Goal: Check status: Check status

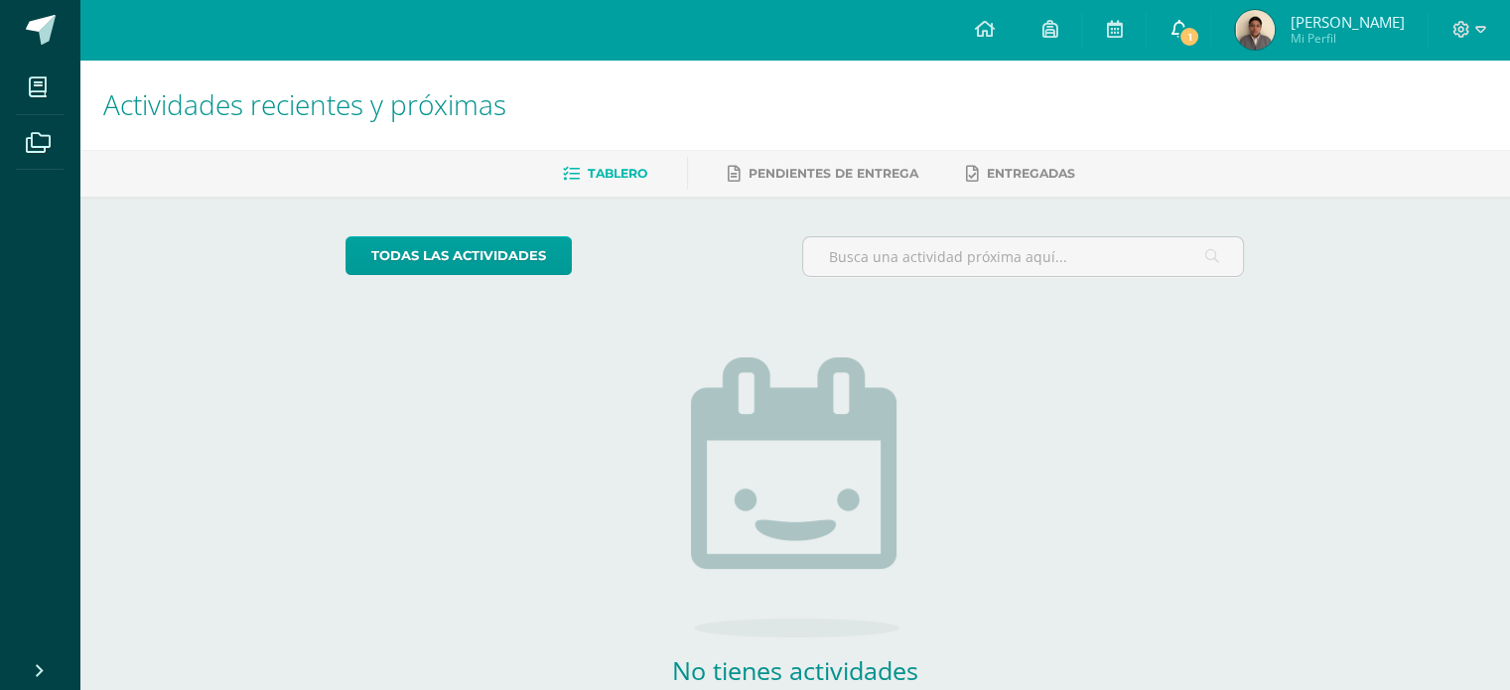
click at [1166, 42] on link "1" at bounding box center [1178, 30] width 64 height 60
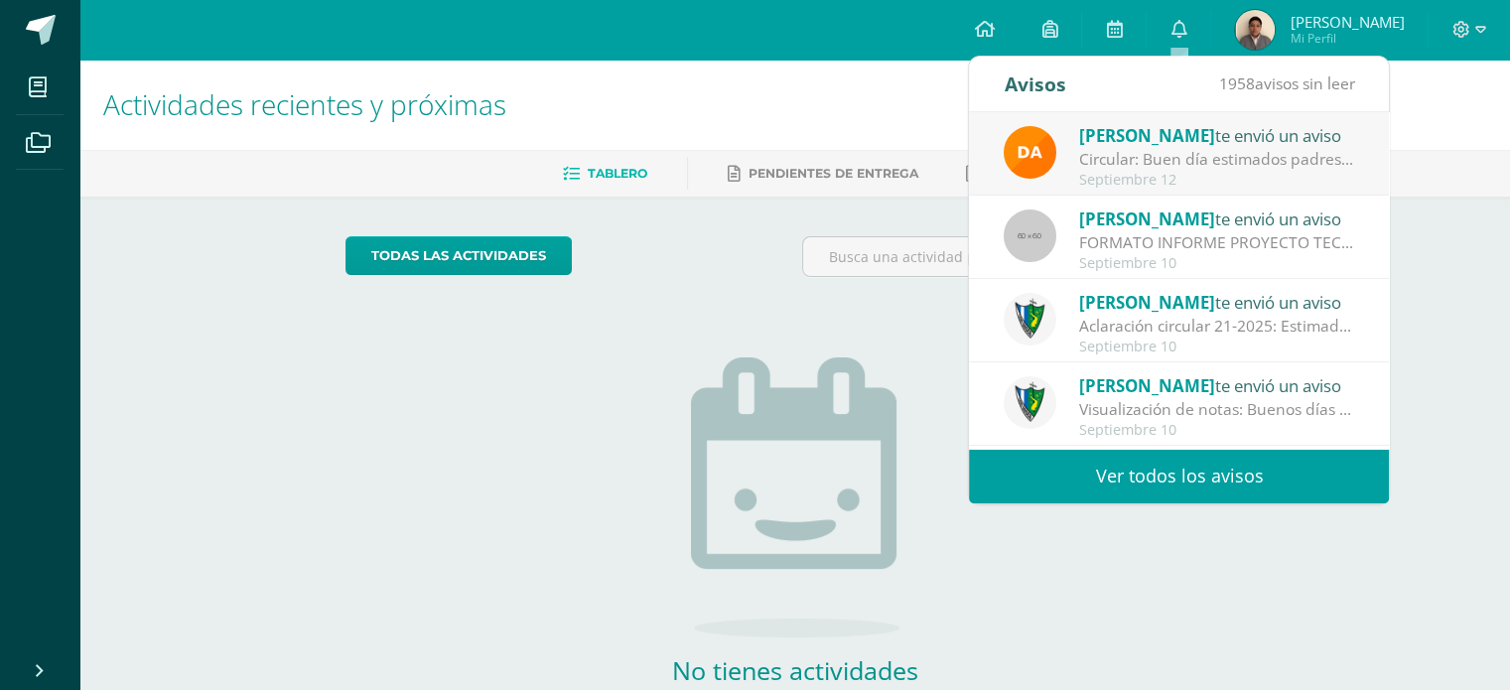
click at [1270, 26] on img at bounding box center [1255, 30] width 40 height 40
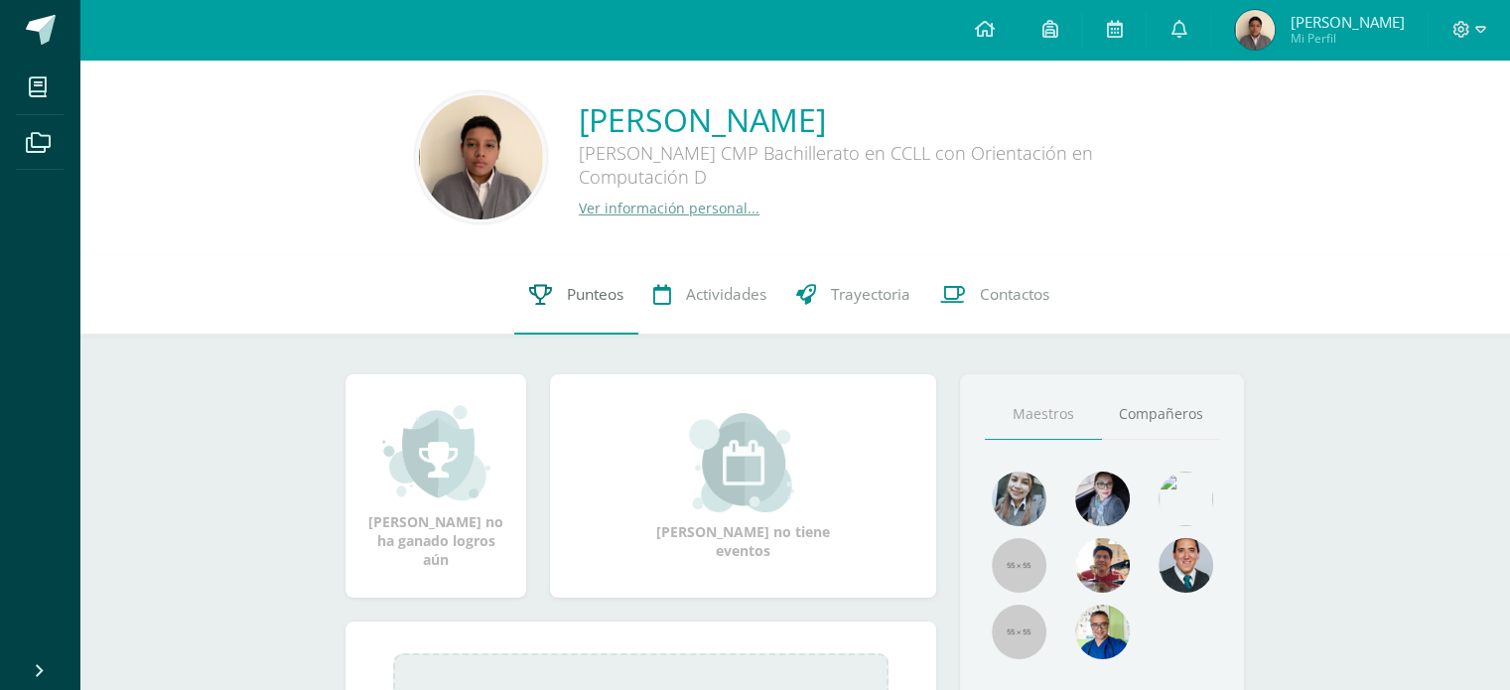
click at [611, 305] on span "Punteos" at bounding box center [595, 294] width 57 height 21
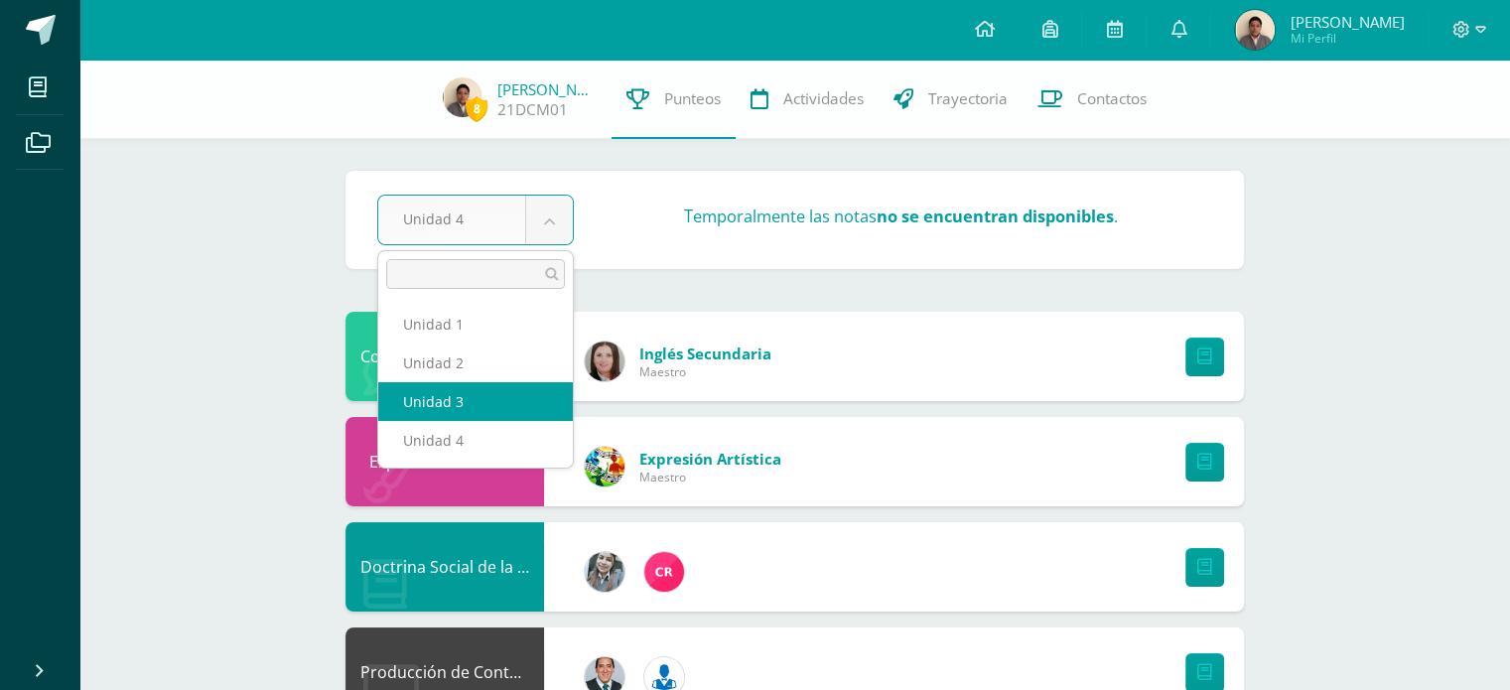
select select "Unidad 3"
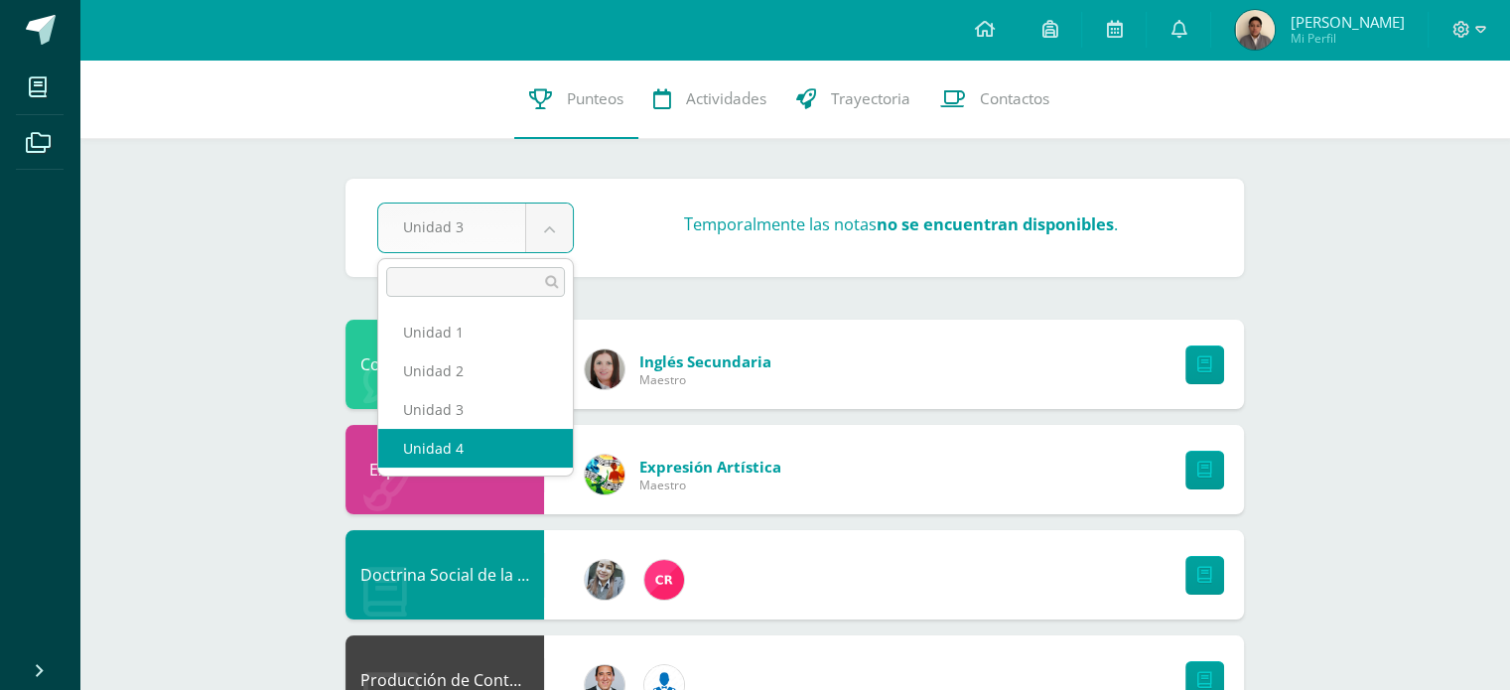
select select "Unidad 4"
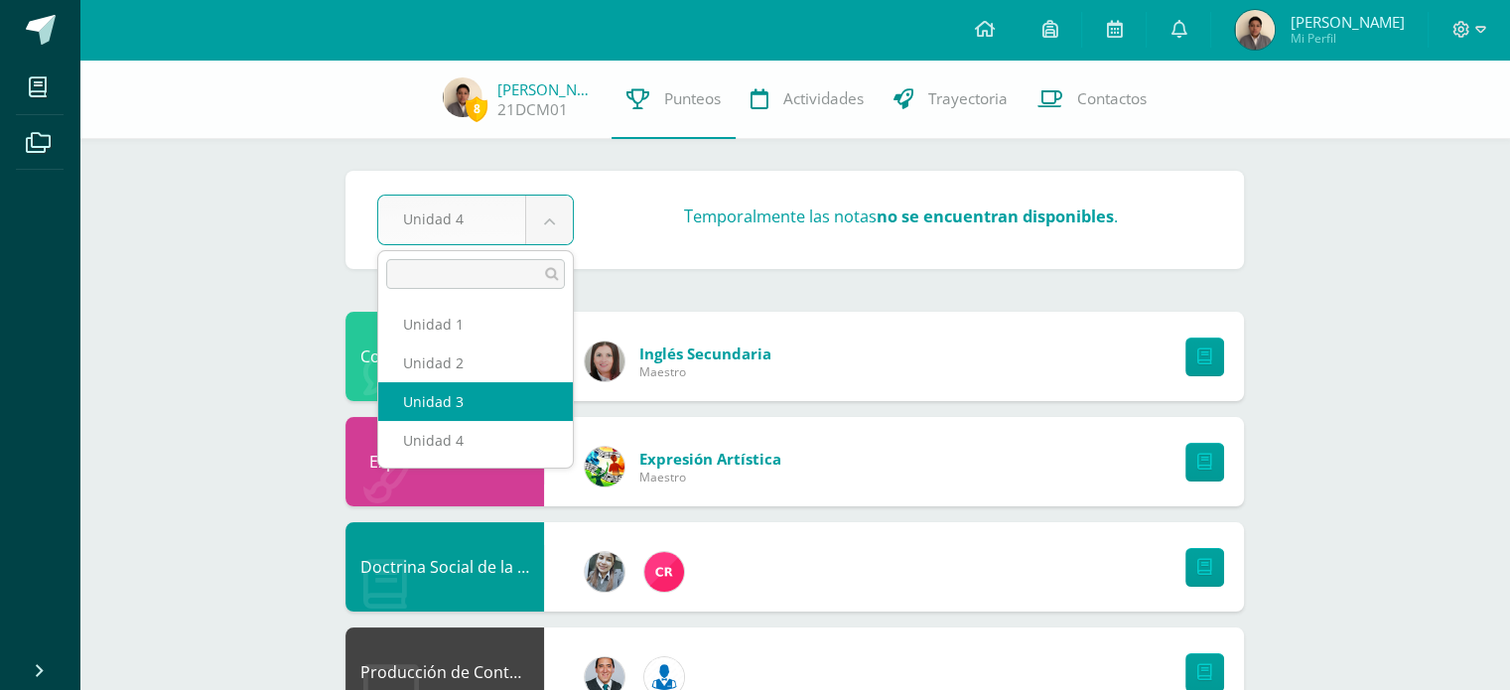
select select "Unidad 3"
